Goal: Task Accomplishment & Management: Use online tool/utility

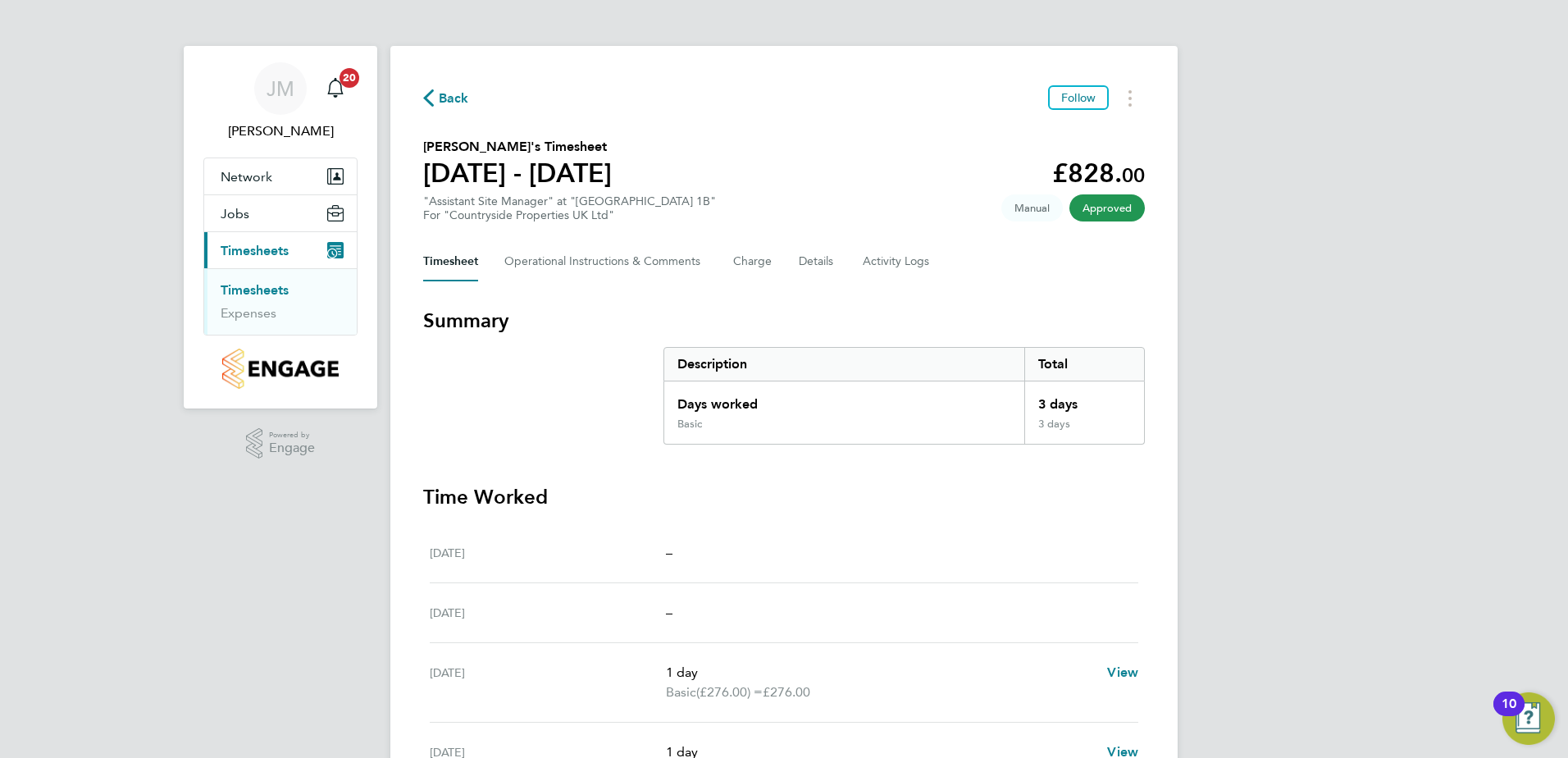
click at [236, 287] on link "Timesheets" at bounding box center [255, 291] width 68 height 15
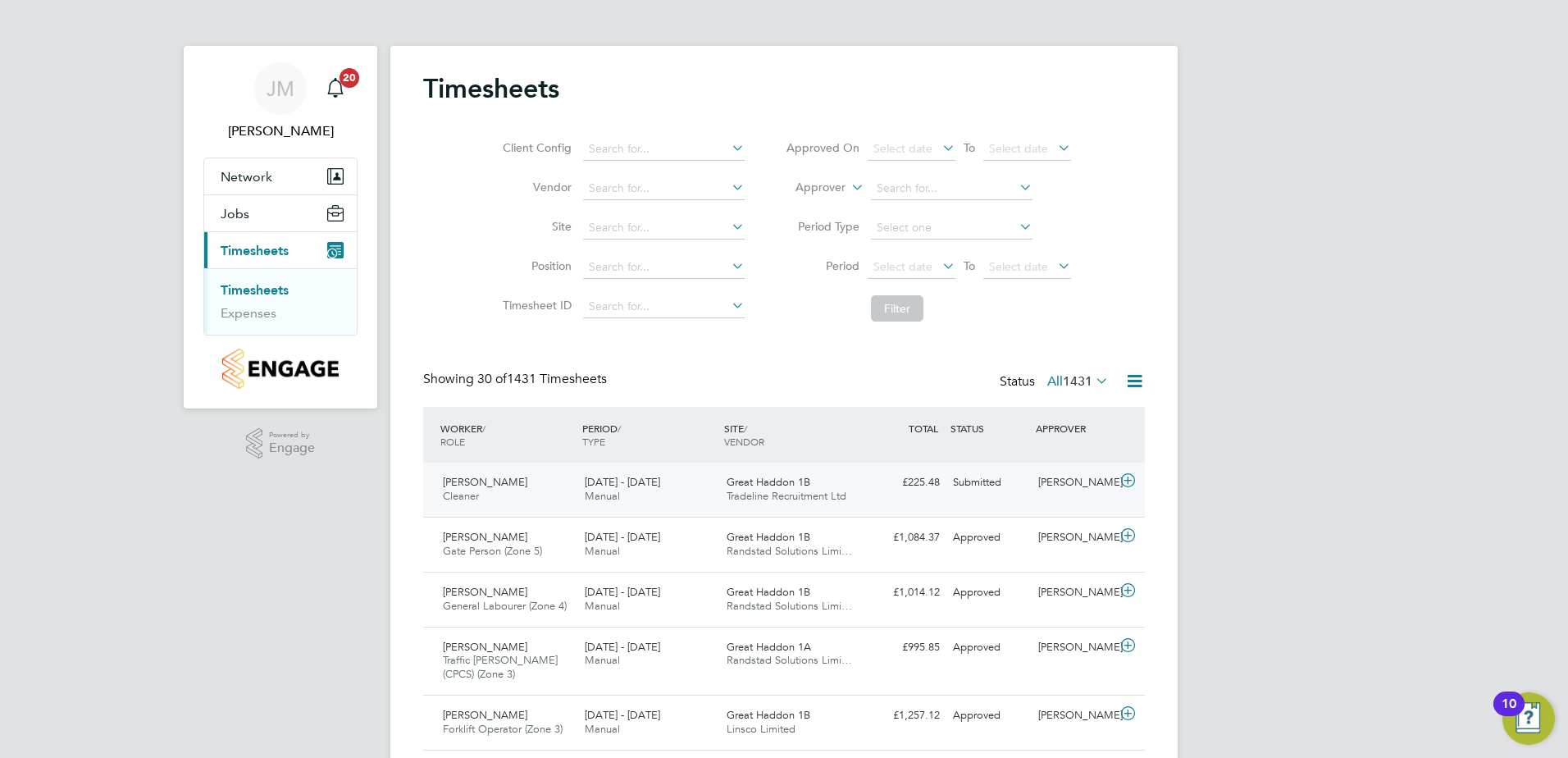
click at [983, 484] on div "Submitted" at bounding box center [989, 483] width 86 height 27
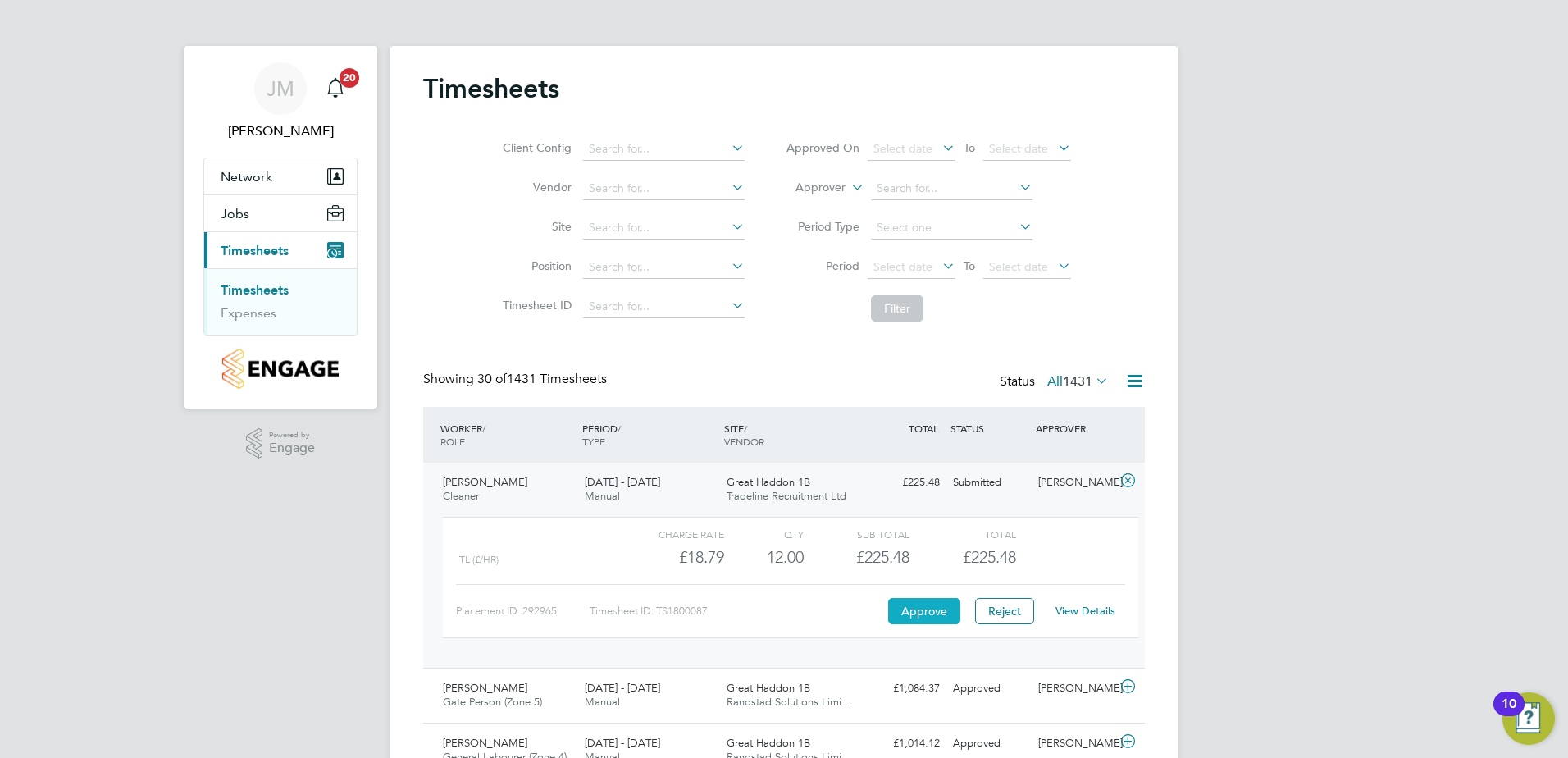
click at [936, 607] on button "Approve" at bounding box center [924, 611] width 72 height 26
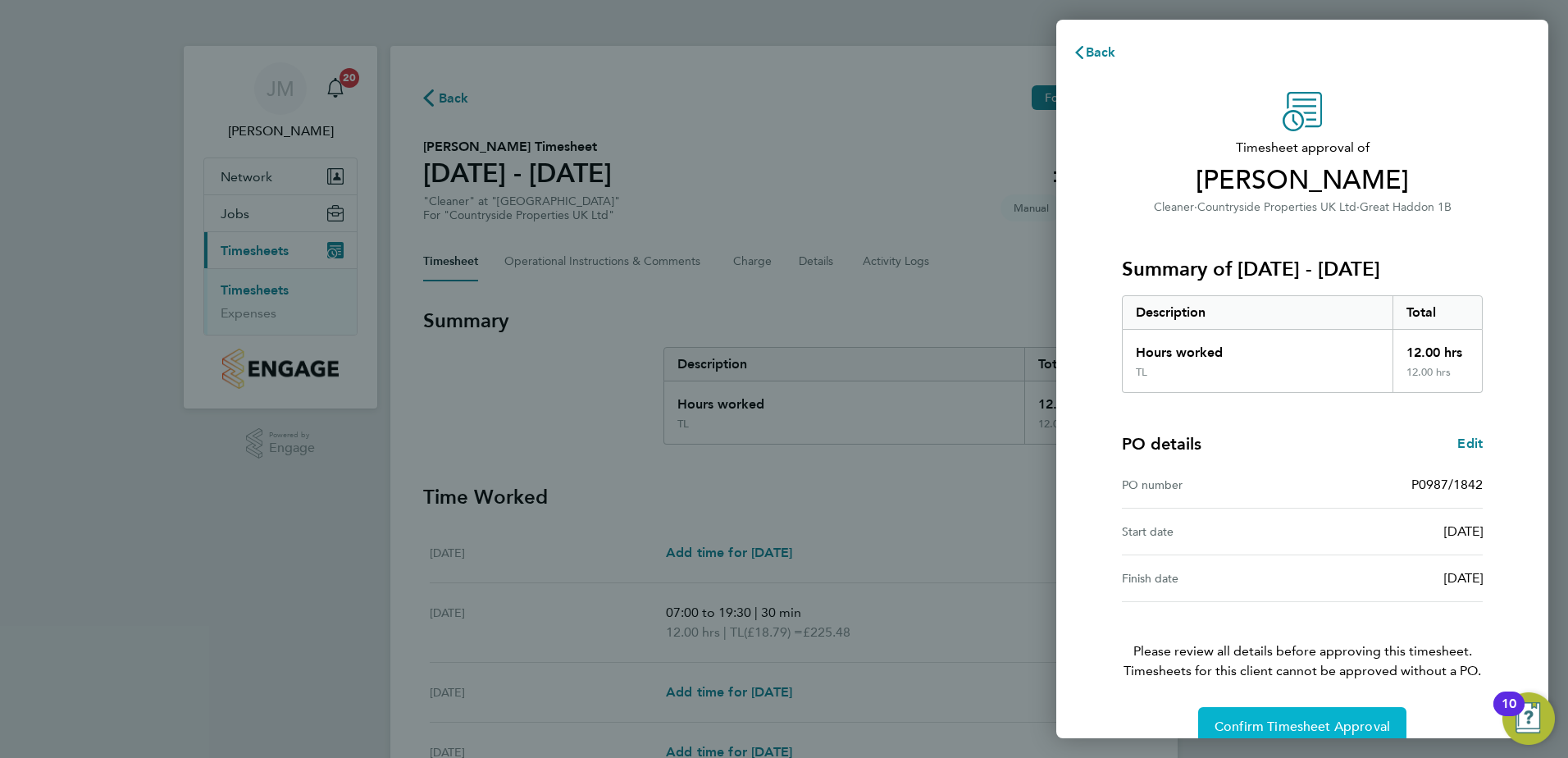
click at [1294, 724] on span "Confirm Timesheet Approval" at bounding box center [1303, 726] width 176 height 16
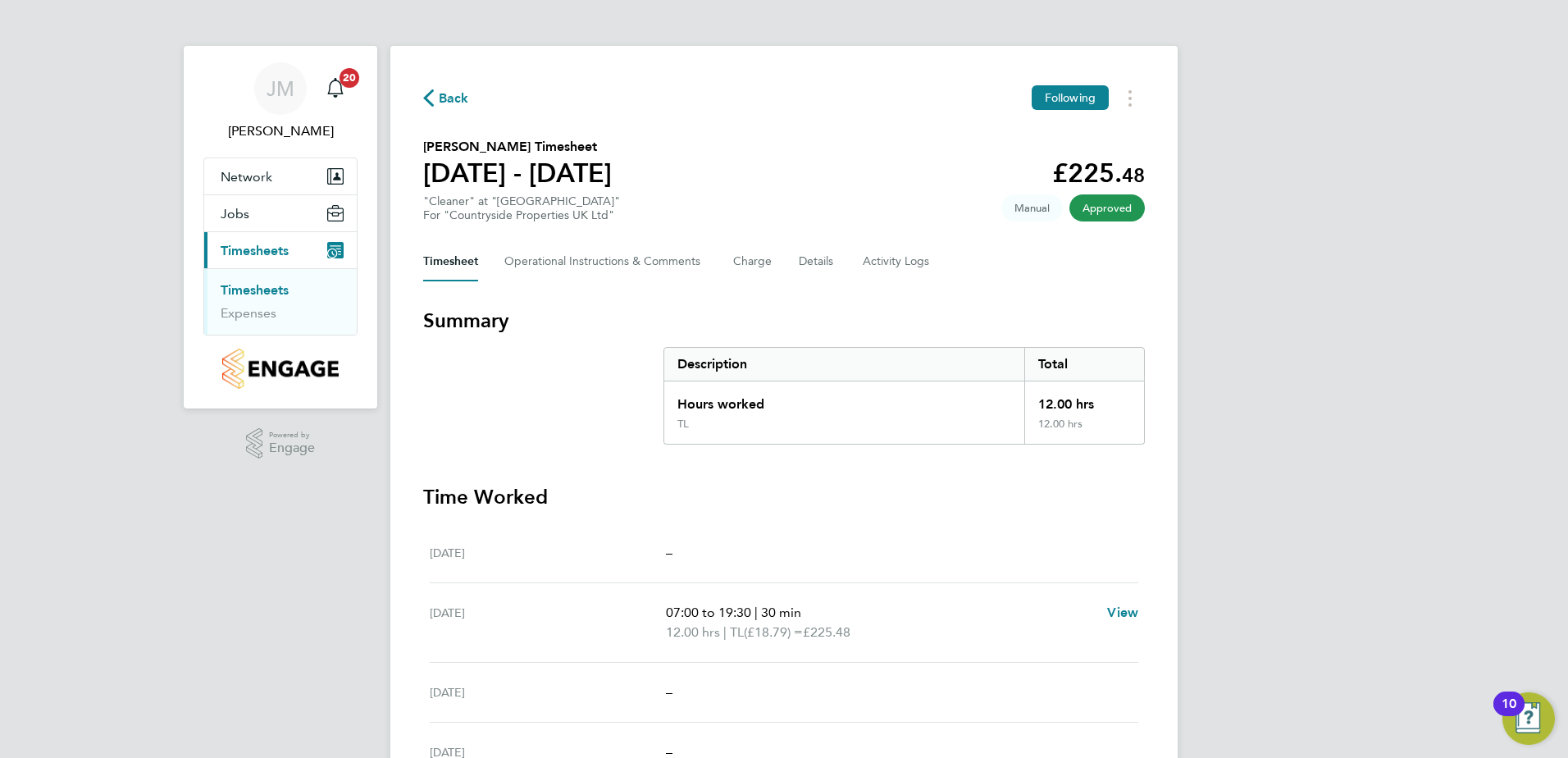
click at [255, 289] on link "Timesheets" at bounding box center [255, 291] width 68 height 15
